Goal: Browse casually

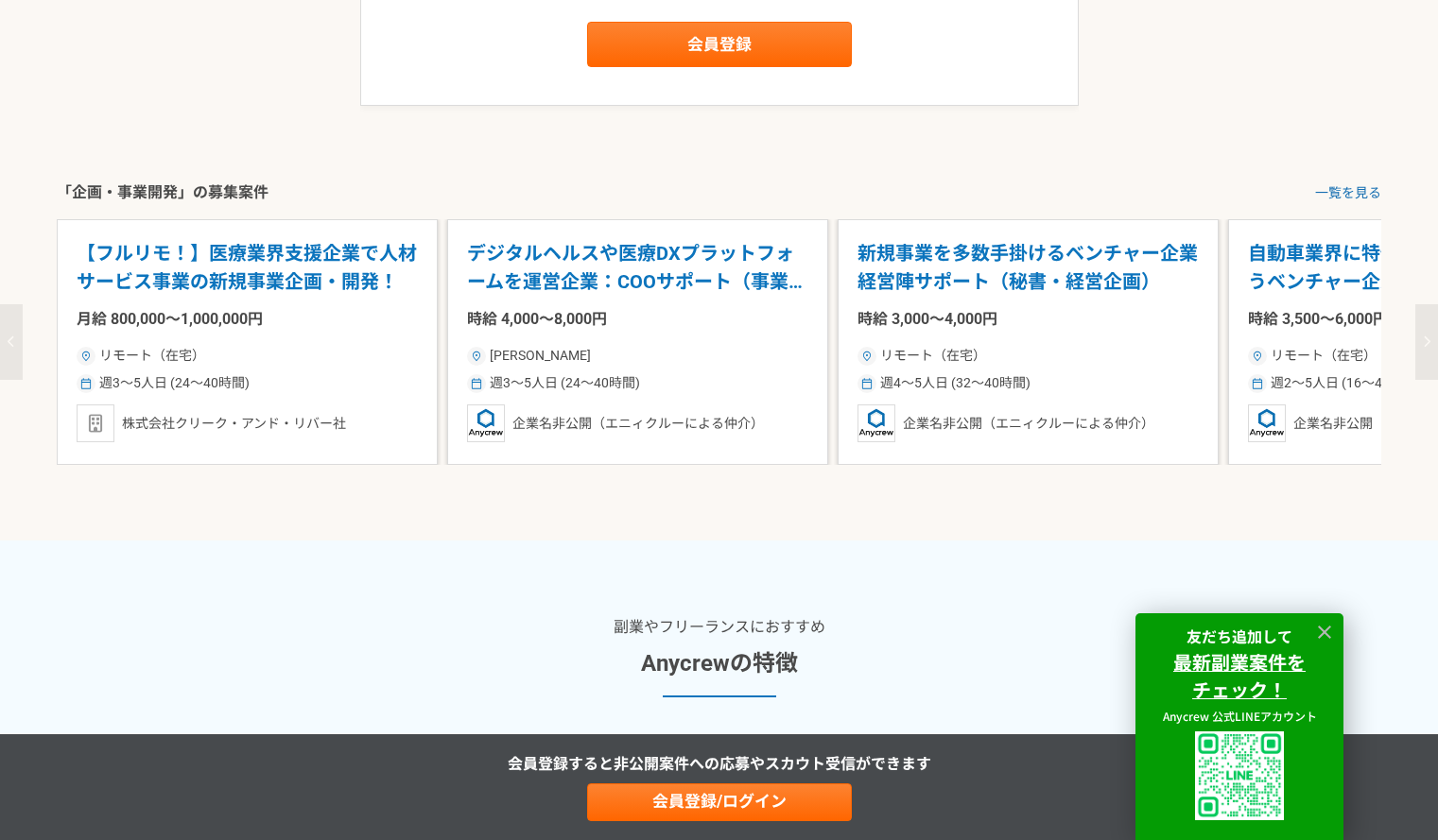
scroll to position [2332, 0]
click at [4, 332] on button "button" at bounding box center [11, 340] width 22 height 75
click at [14, 339] on icon "button" at bounding box center [12, 340] width 8 height 13
click at [1431, 341] on button "button" at bounding box center [1426, 340] width 22 height 75
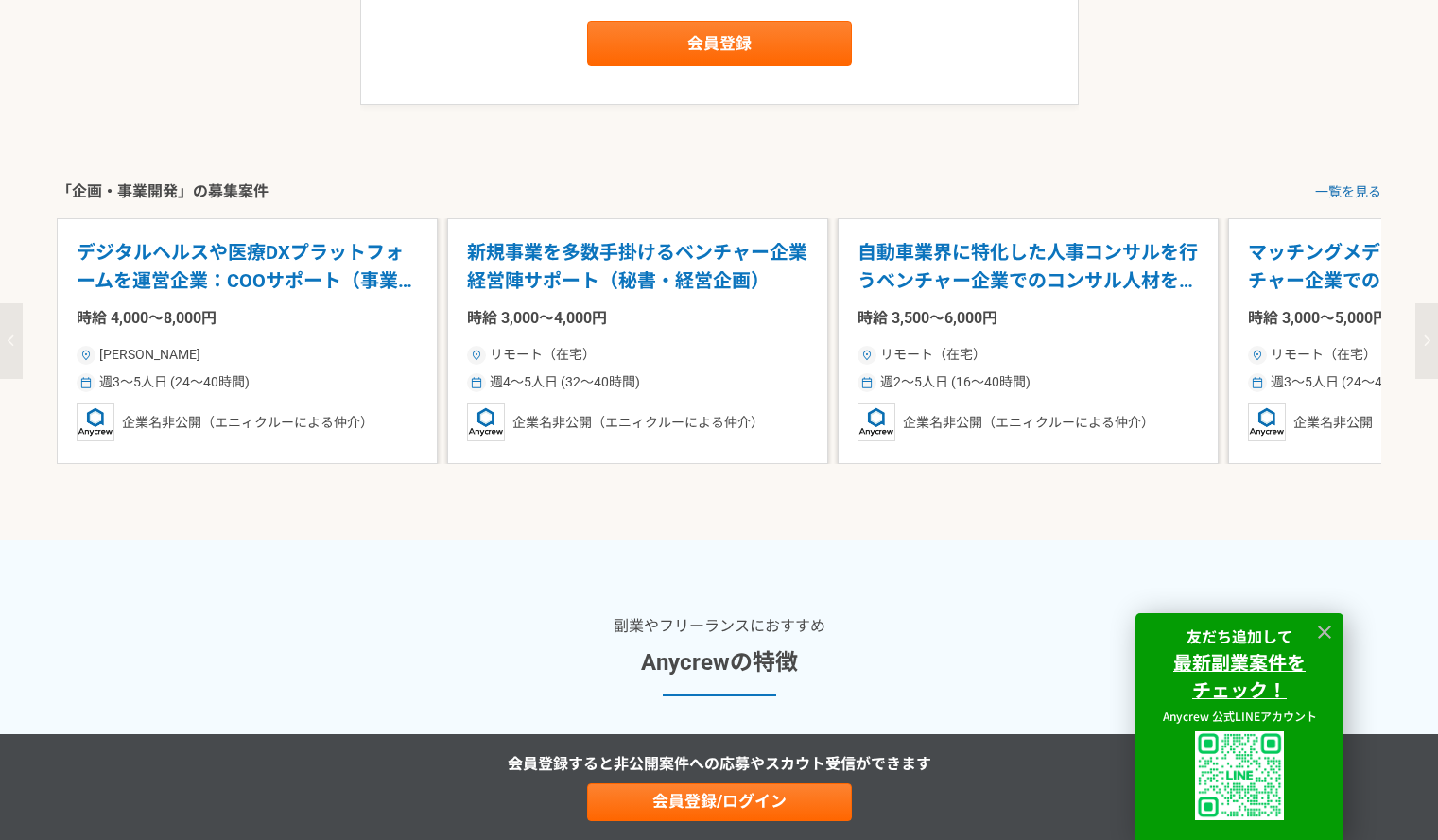
click at [1431, 341] on button "button" at bounding box center [1426, 340] width 22 height 75
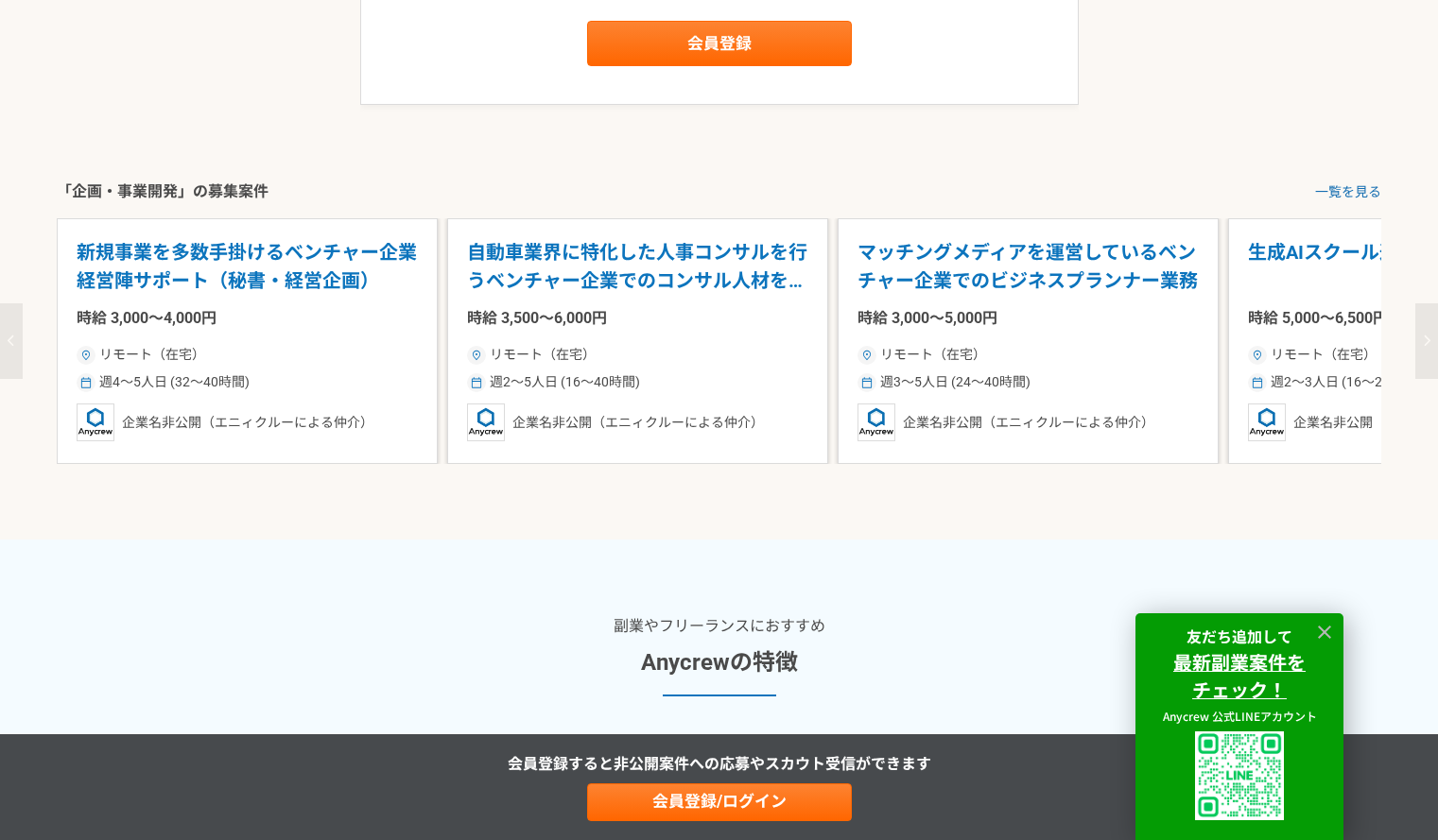
click at [1431, 341] on button "button" at bounding box center [1426, 340] width 22 height 75
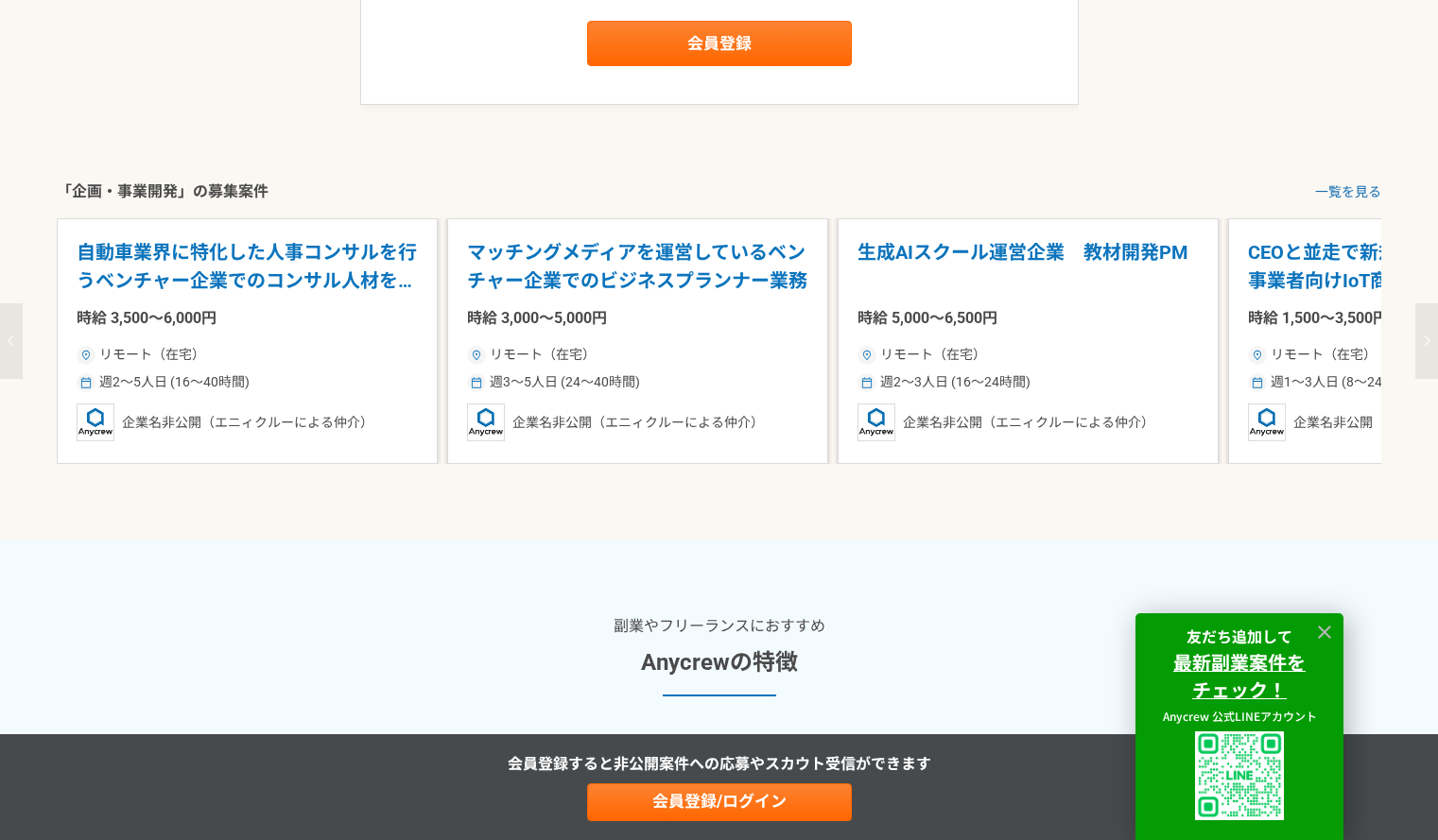
click at [1431, 341] on button "button" at bounding box center [1426, 340] width 22 height 75
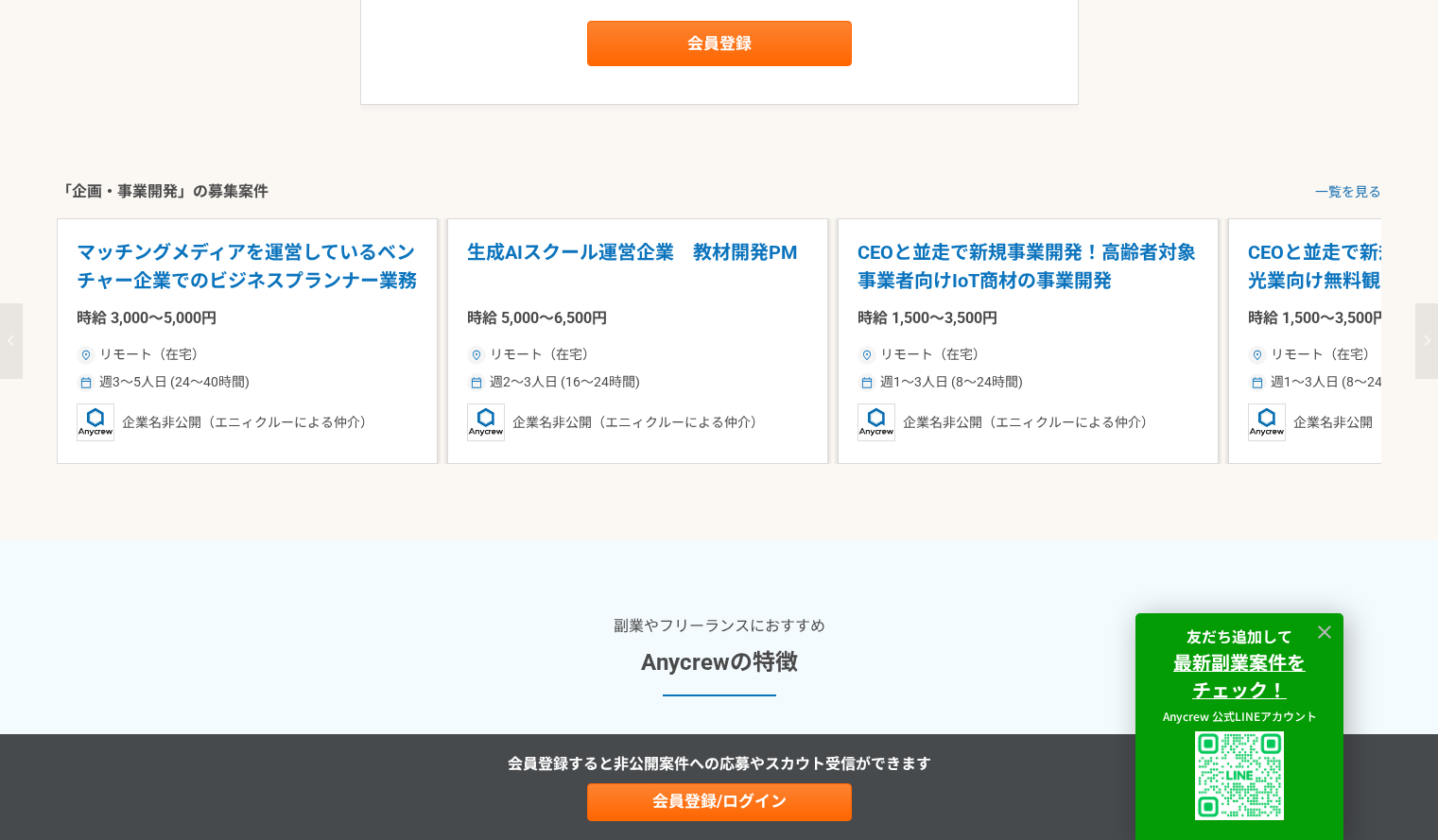
click at [1431, 341] on button "button" at bounding box center [1426, 340] width 22 height 75
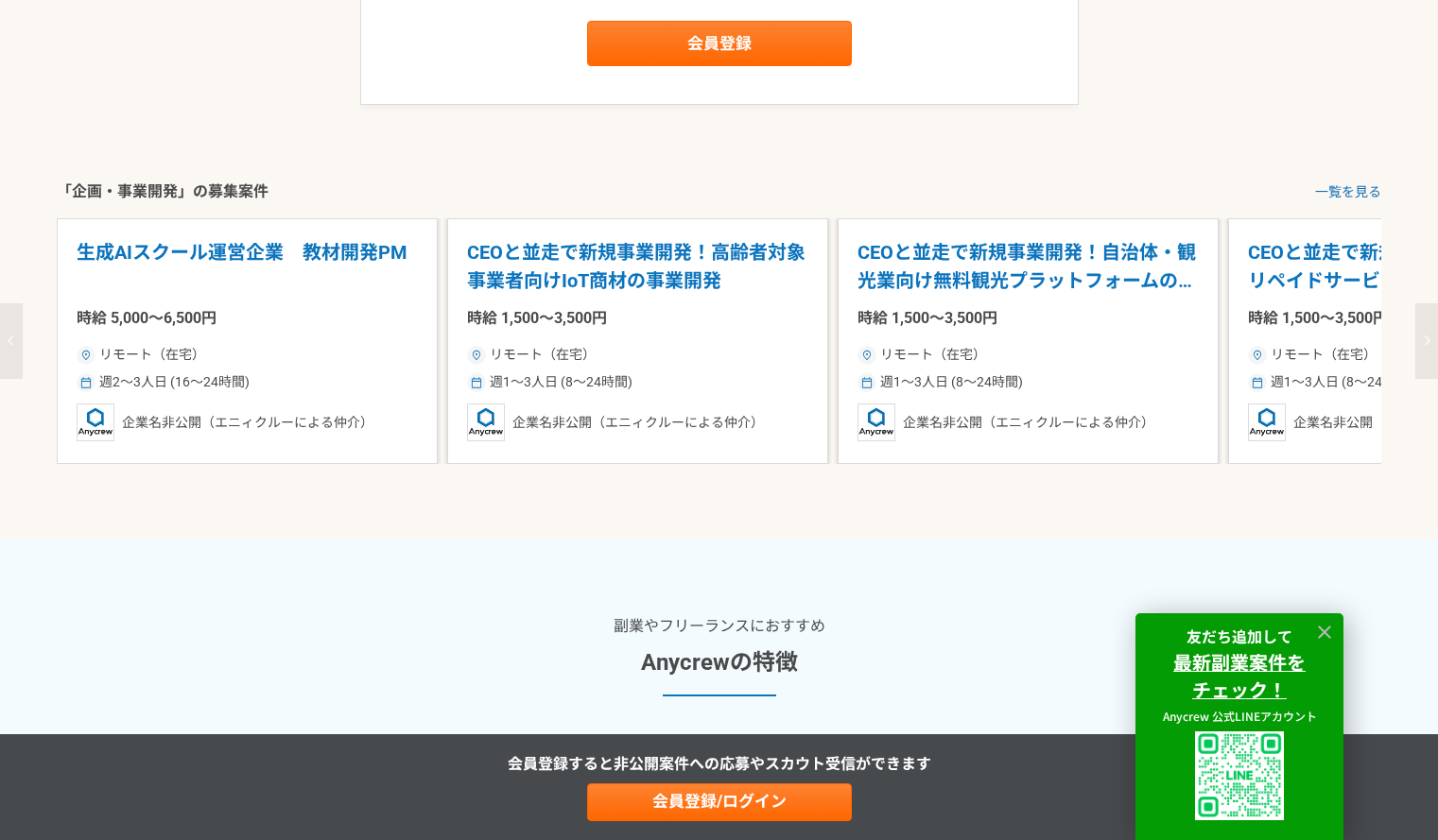
click at [1431, 341] on button "button" at bounding box center [1426, 340] width 22 height 75
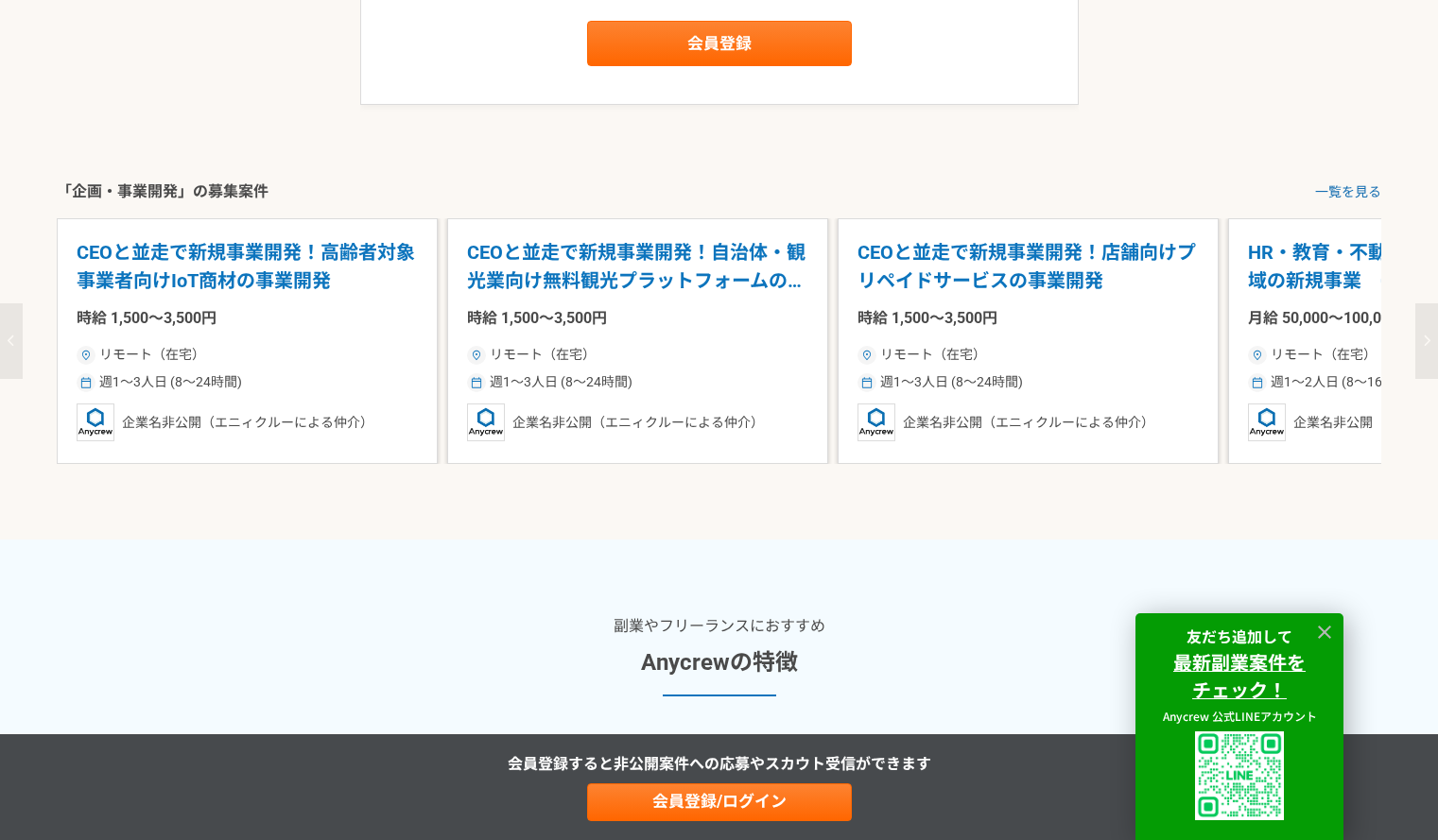
click at [1431, 341] on button "button" at bounding box center [1426, 340] width 22 height 75
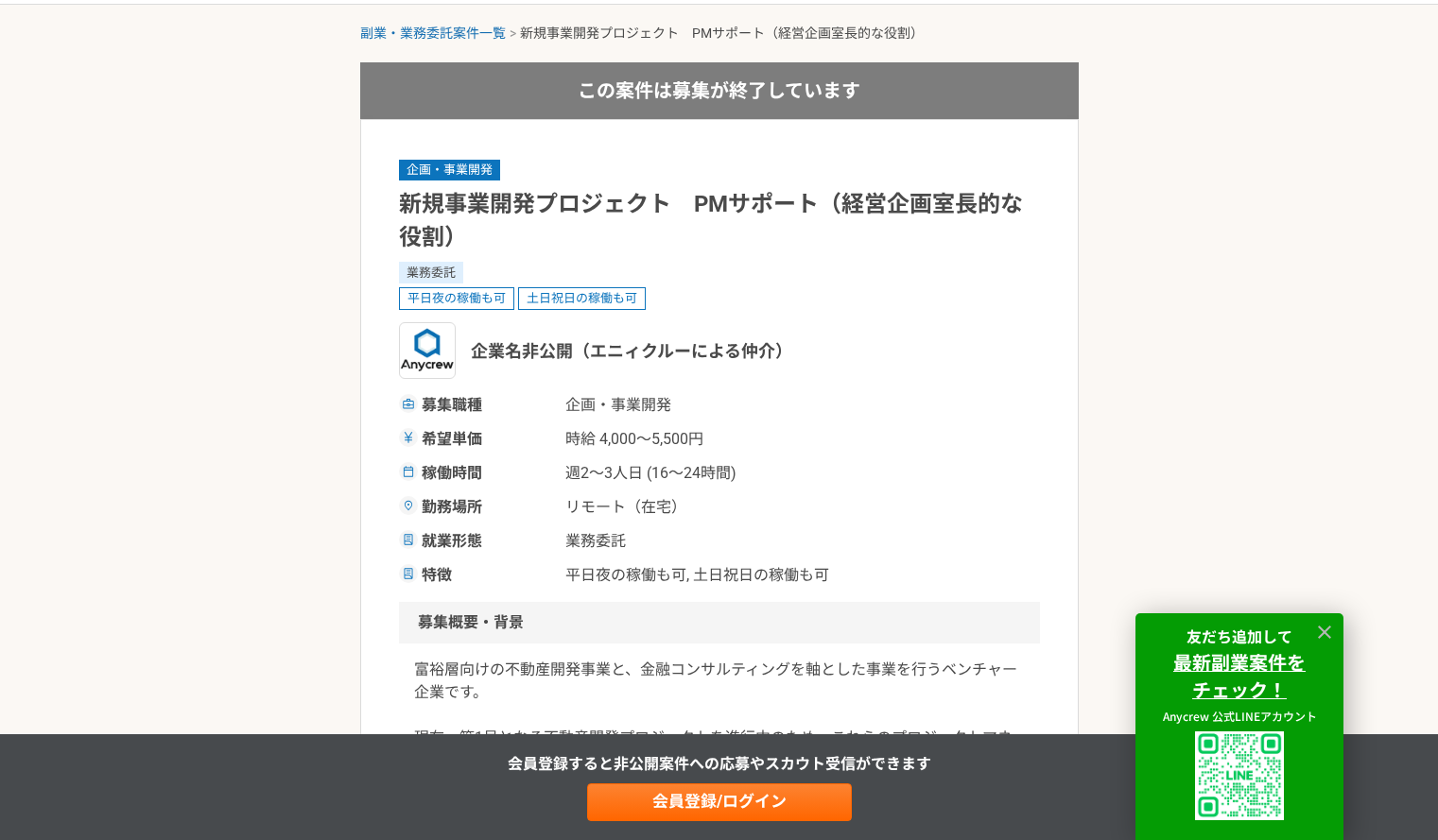
scroll to position [0, 0]
